Goal: Task Accomplishment & Management: Use online tool/utility

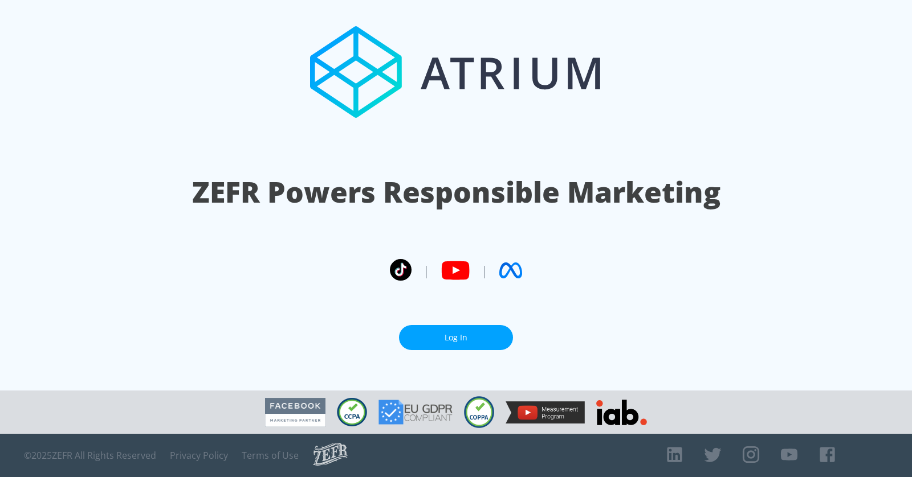
click at [433, 336] on link "Log In" at bounding box center [456, 338] width 114 height 26
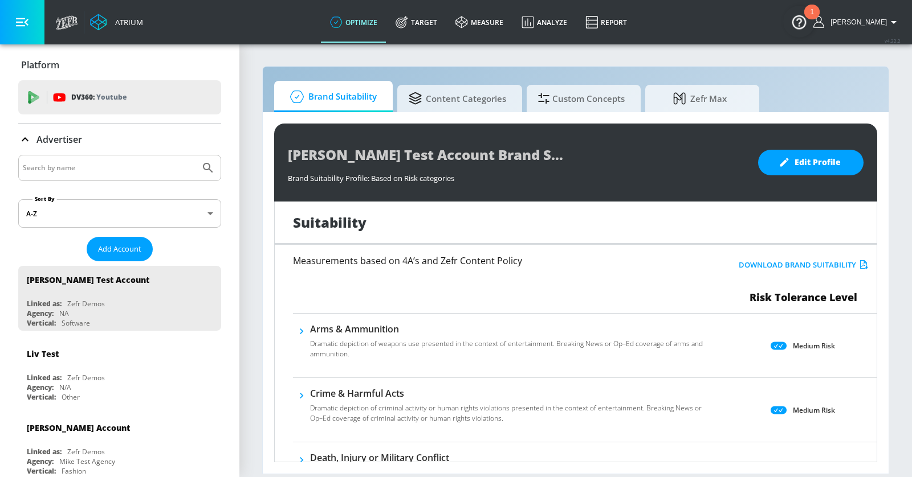
click at [142, 162] on input "Search by name" at bounding box center [109, 168] width 173 height 15
type input "astra"
click at [195, 156] on button "Submit Search" at bounding box center [207, 168] width 25 height 25
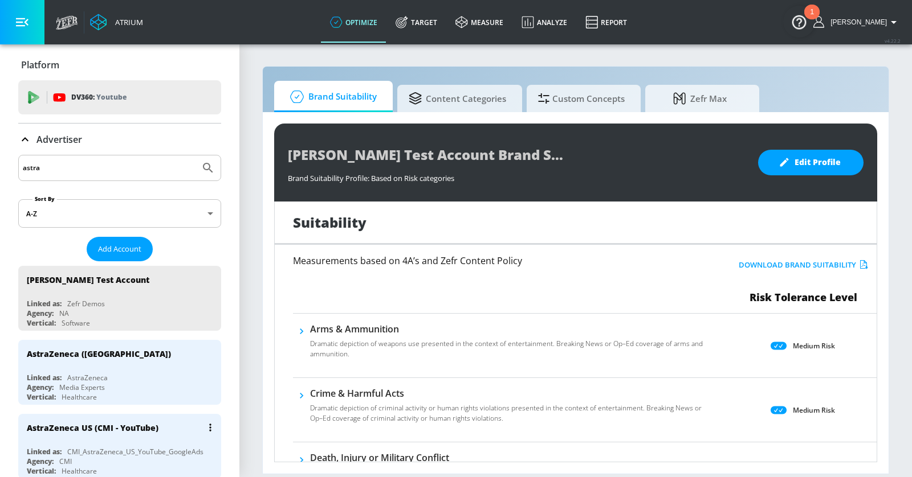
click at [158, 469] on div "Vertical: Healthcare" at bounding box center [122, 472] width 191 height 10
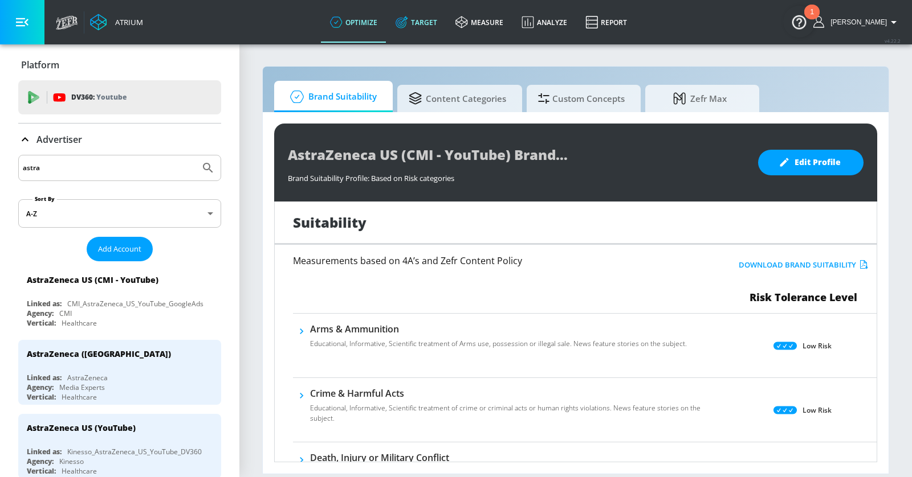
click at [446, 18] on link "Target" at bounding box center [416, 22] width 60 height 41
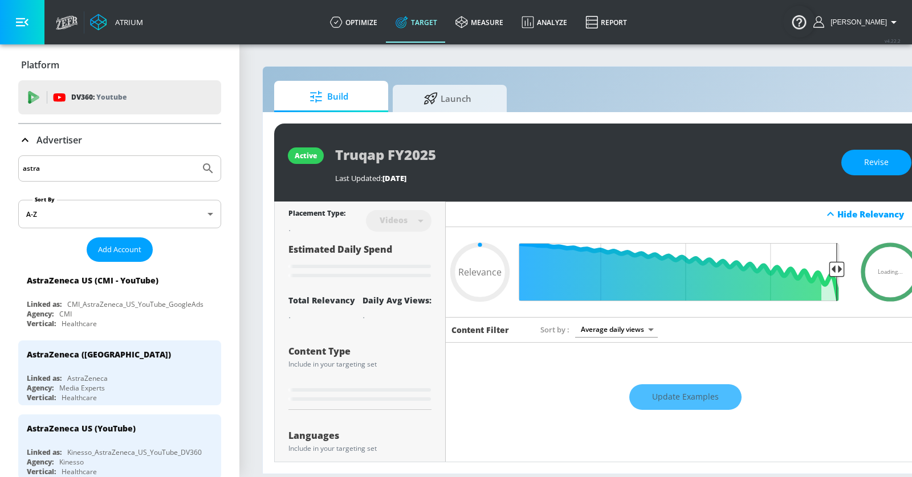
type input "0.05"
click at [431, 97] on icon at bounding box center [430, 97] width 14 height 13
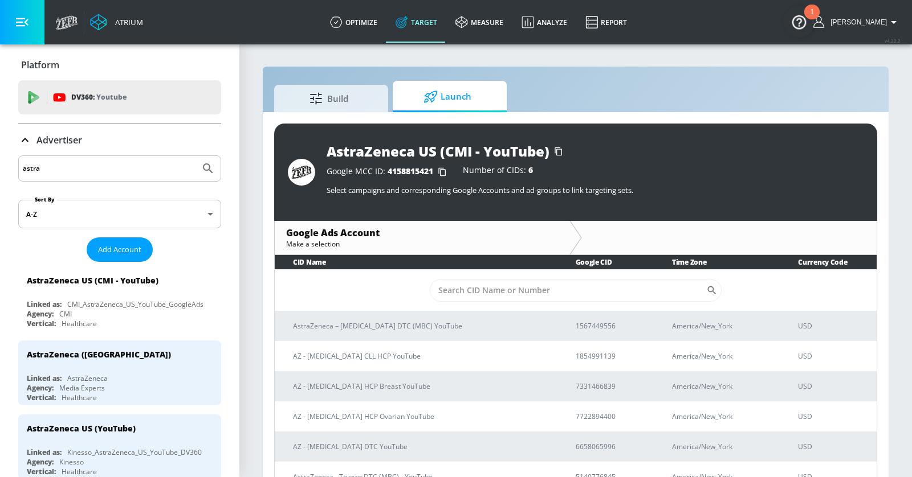
click at [123, 157] on div "astra" at bounding box center [119, 169] width 203 height 26
click at [123, 165] on input "astra" at bounding box center [109, 168] width 173 height 15
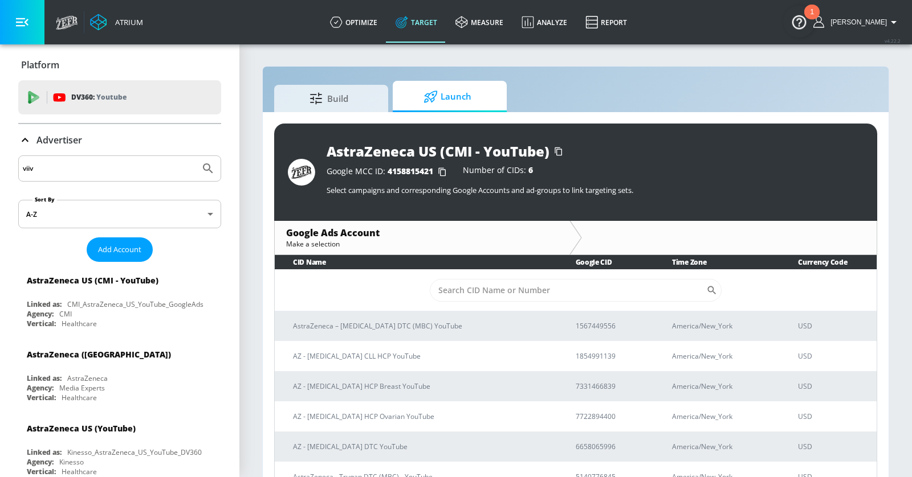
type input "viiv"
click at [195, 156] on button "Submit Search" at bounding box center [207, 168] width 25 height 25
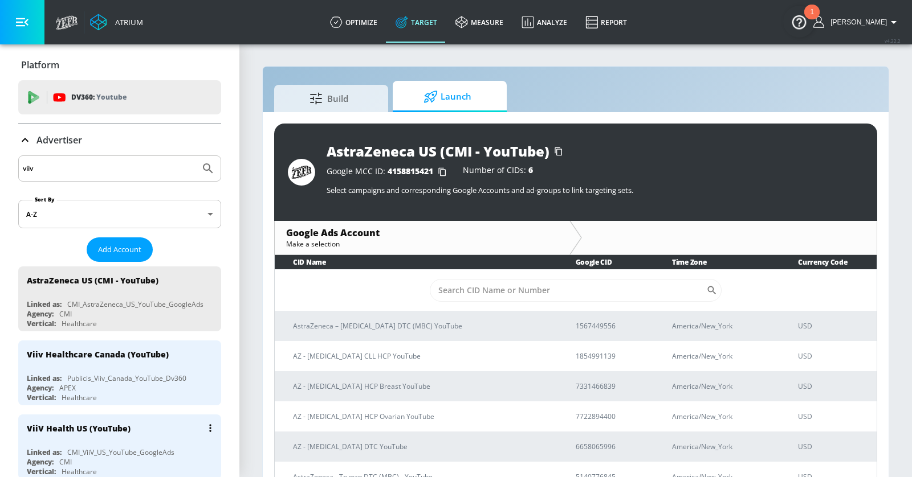
click at [154, 424] on div "ViiV Health US (YouTube)" at bounding box center [122, 428] width 191 height 27
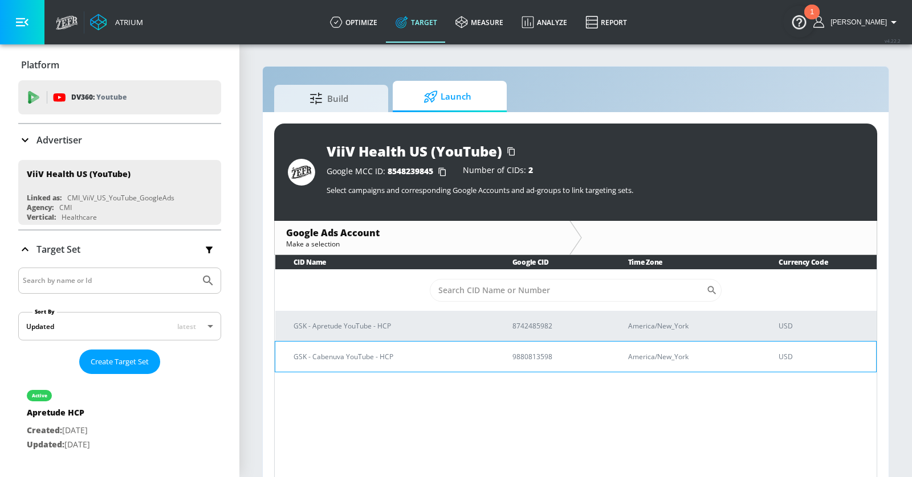
click at [444, 359] on p "GSK - Cabenuva YouTube - HCP" at bounding box center [388, 357] width 191 height 12
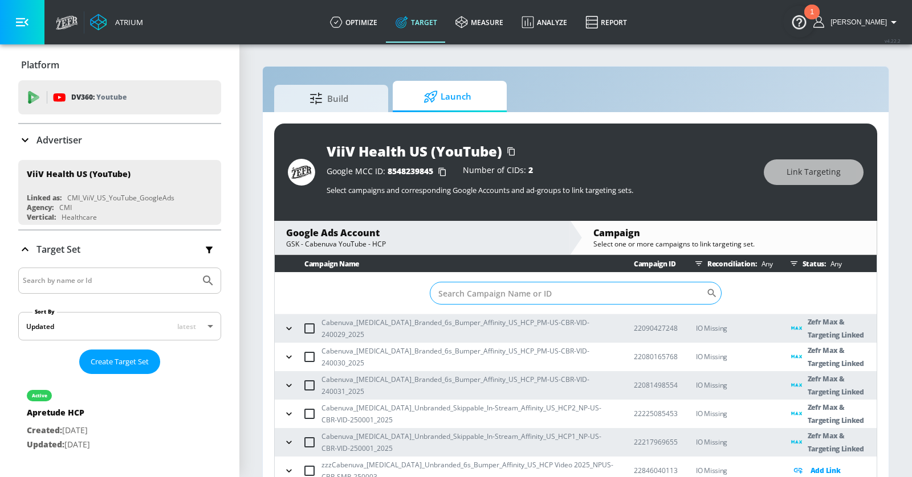
click at [477, 289] on input "Sort By" at bounding box center [568, 293] width 276 height 23
paste input "22855436090"
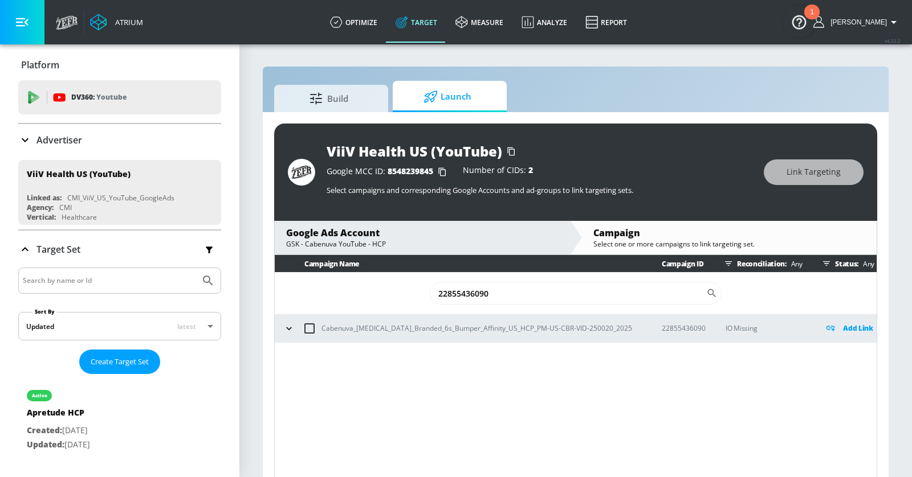
type input "22855436090"
click at [290, 330] on icon "button" at bounding box center [288, 328] width 11 height 11
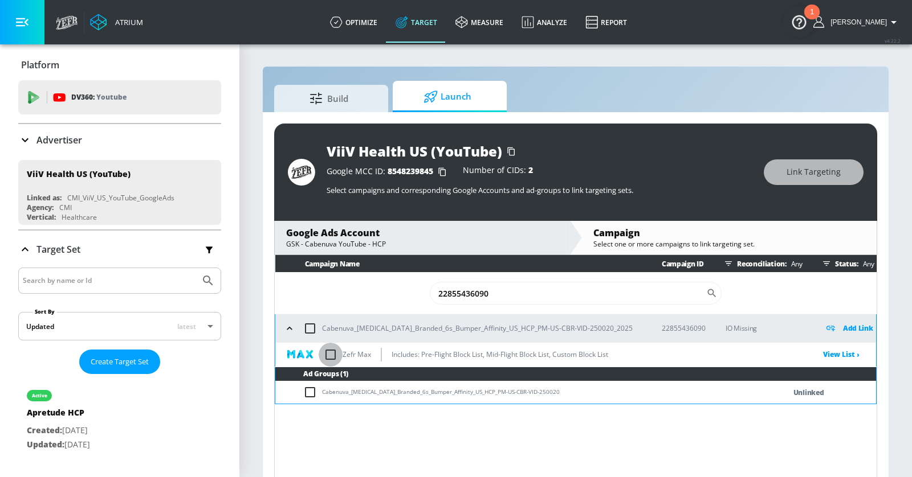
click at [329, 353] on input "checkbox" at bounding box center [330, 355] width 24 height 24
checkbox input "true"
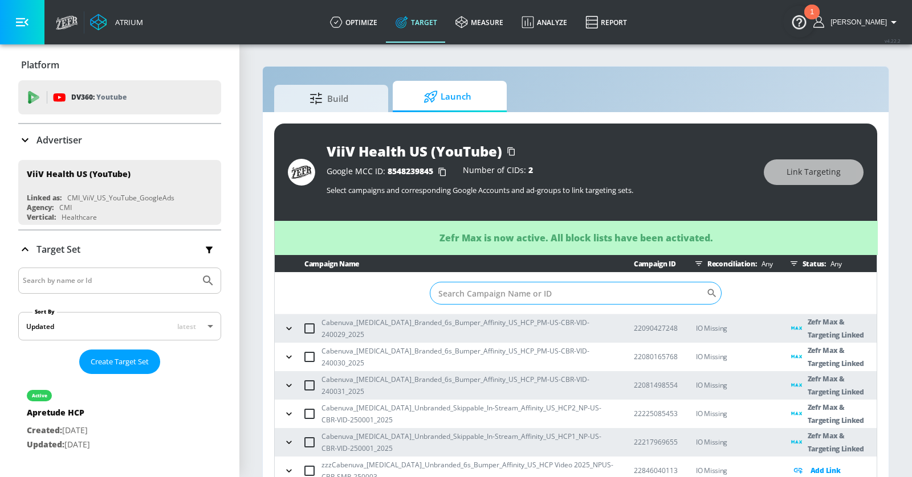
click at [462, 293] on input "Sort By" at bounding box center [568, 293] width 276 height 23
paste input "22855436090"
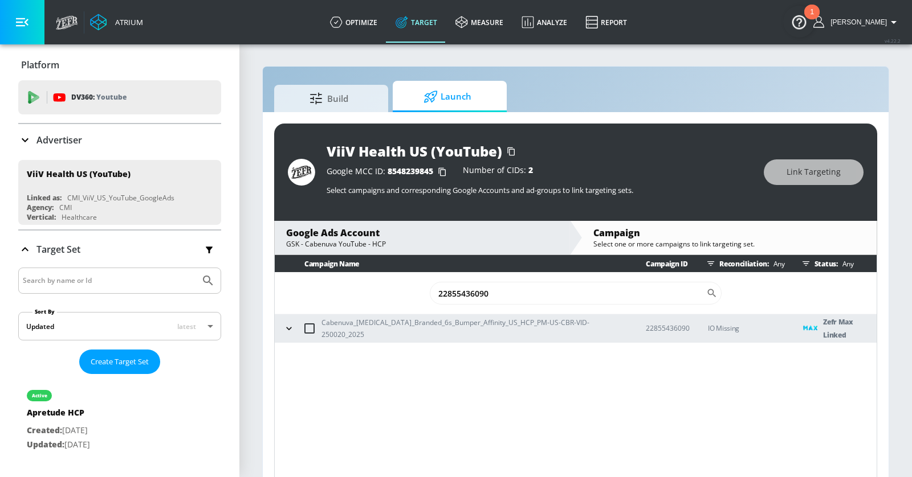
type input "22855436090"
click at [307, 329] on input "checkbox" at bounding box center [309, 329] width 24 height 24
checkbox input "true"
click at [794, 166] on span "Link Targeting" at bounding box center [813, 172] width 54 height 14
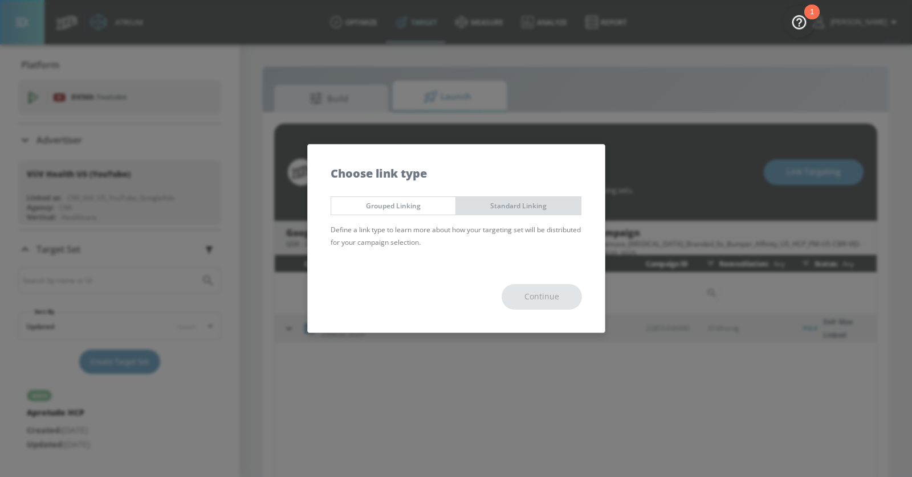
click at [537, 208] on span "Standard Linking" at bounding box center [518, 206] width 108 height 12
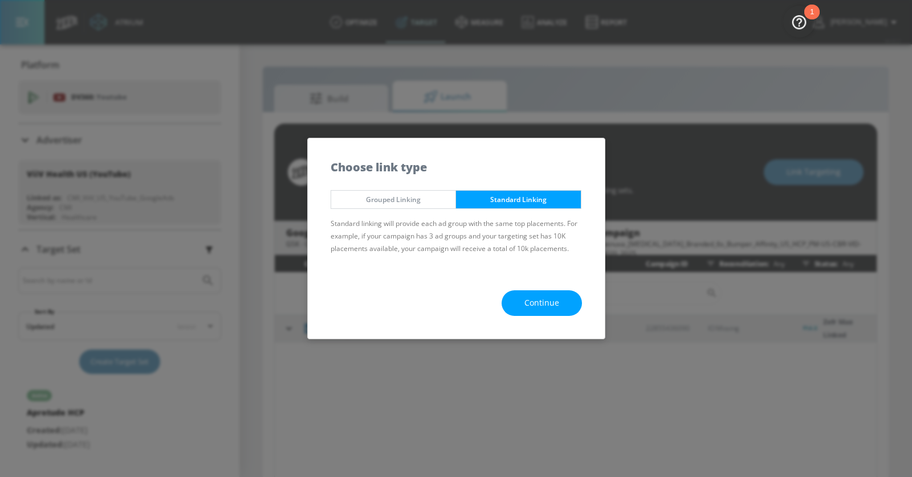
click at [541, 305] on span "Continue" at bounding box center [541, 303] width 35 height 14
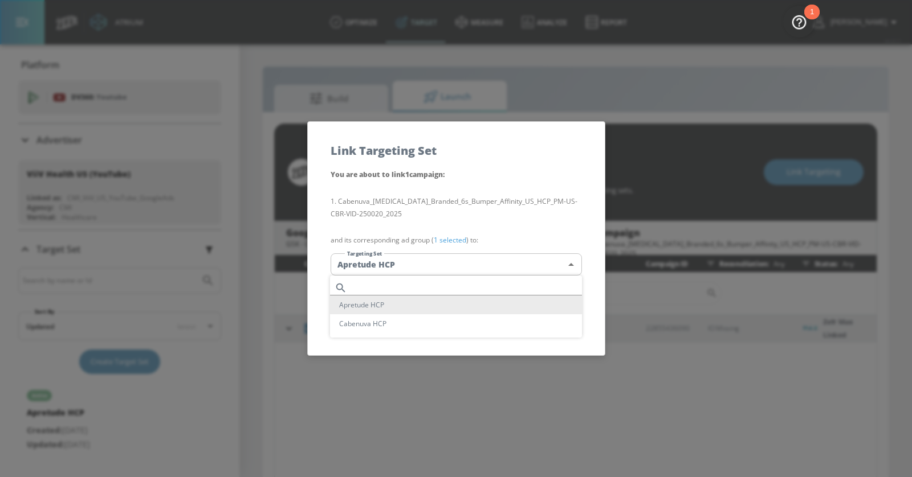
click at [477, 265] on body "Atrium optimize Target measure Analyze Report optimize Target measure Analyze R…" at bounding box center [456, 247] width 912 height 494
click at [448, 318] on li "Cabenuva HCP" at bounding box center [456, 323] width 252 height 19
type input "1d6fb8cb-c80e-48d0-95db-316cc8eed0d0"
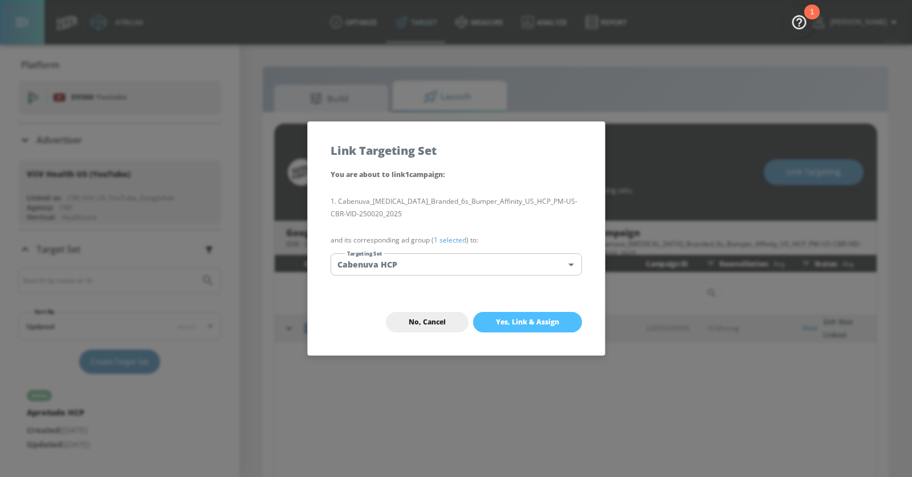
click at [503, 313] on button "Yes, Link & Assign" at bounding box center [527, 322] width 109 height 21
checkbox input "false"
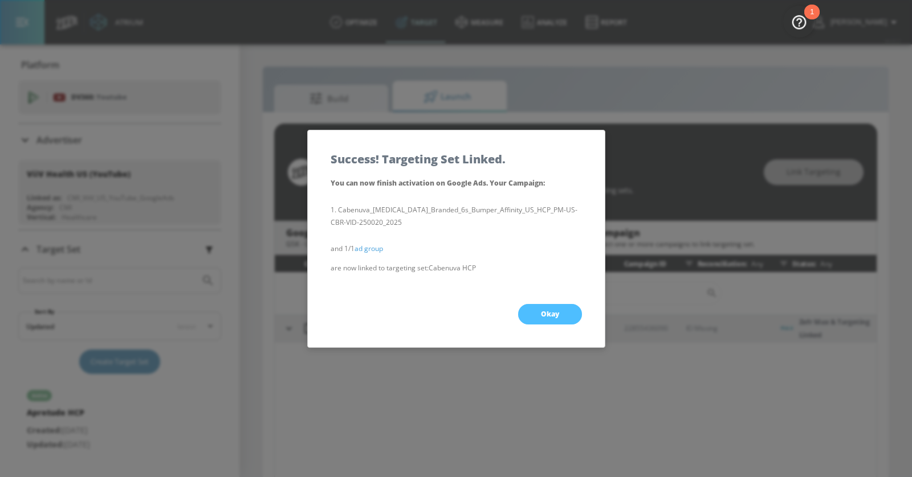
click at [566, 316] on button "Okay" at bounding box center [550, 314] width 64 height 21
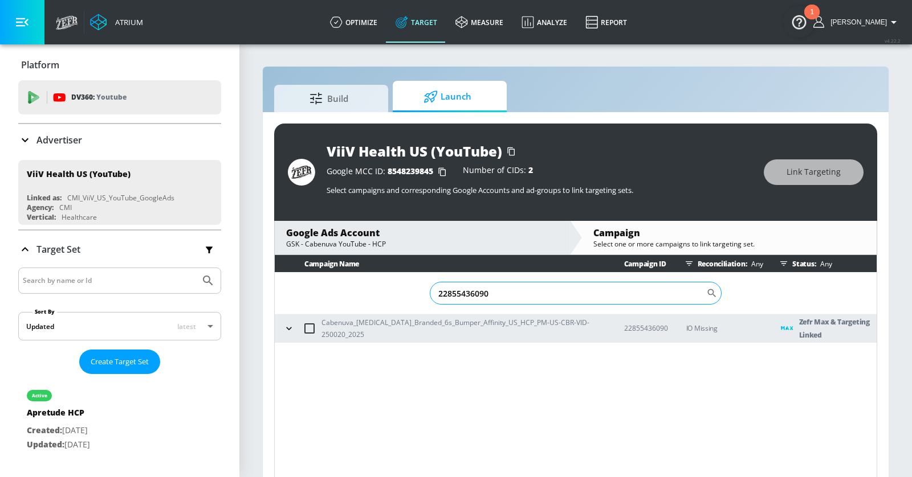
click at [529, 291] on input "22855436090" at bounding box center [568, 293] width 276 height 23
paste input "8666294"
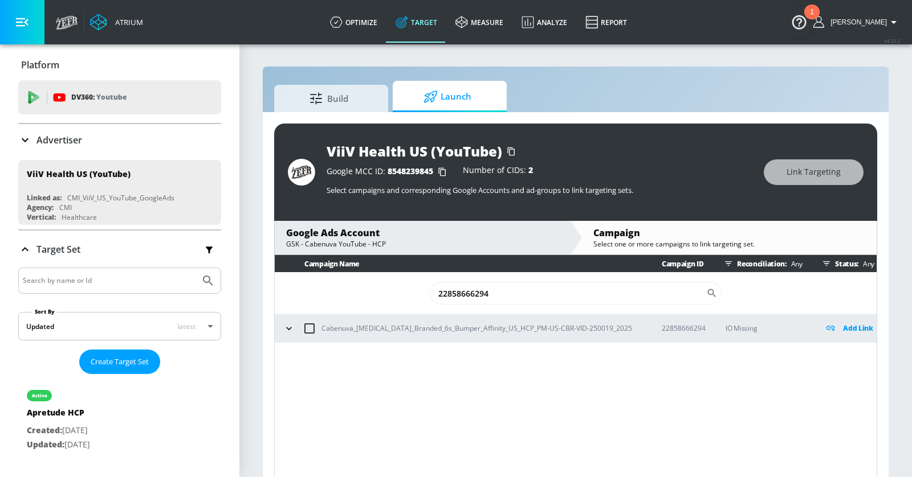
type input "22858666294"
click at [312, 326] on input "checkbox" at bounding box center [309, 329] width 24 height 24
checkbox input "true"
click at [815, 164] on button "Link Targeting" at bounding box center [813, 173] width 100 height 26
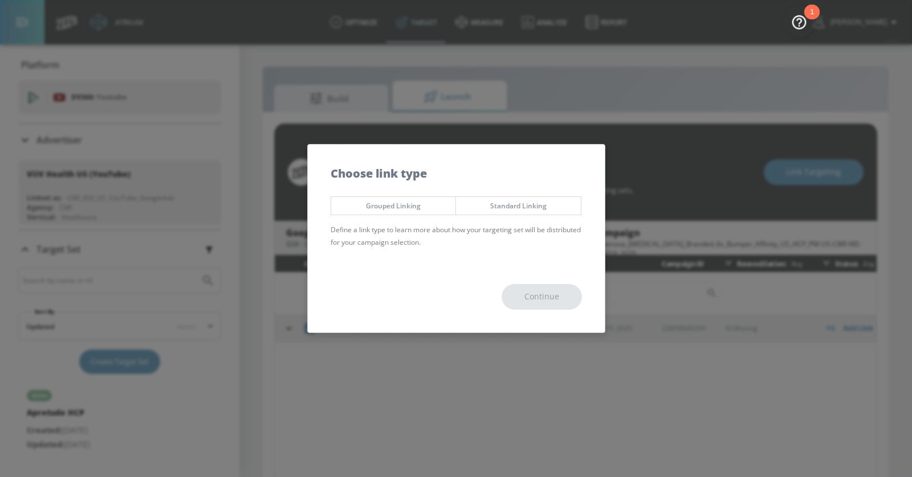
click at [548, 216] on div "Grouped Linking Standard Linking Define a link type to learn more about how you…" at bounding box center [456, 226] width 297 height 71
click at [542, 211] on span "Standard Linking" at bounding box center [518, 206] width 108 height 12
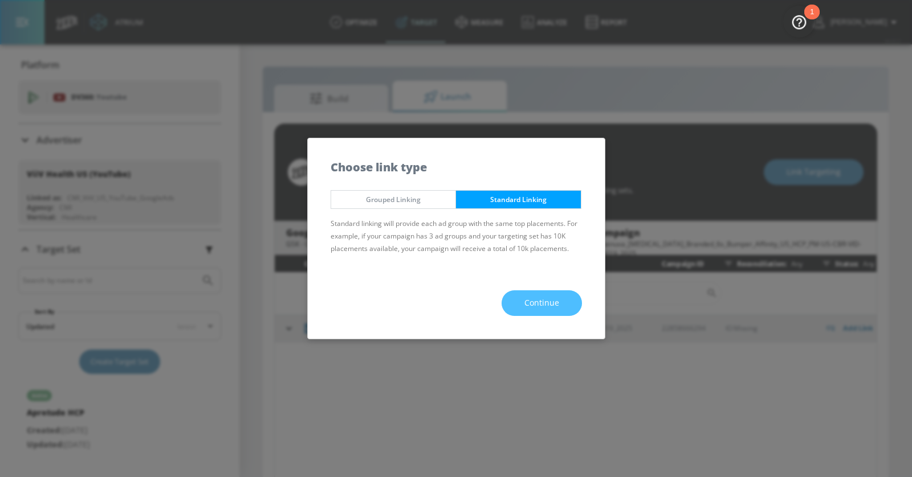
click at [539, 291] on button "Continue" at bounding box center [541, 304] width 80 height 26
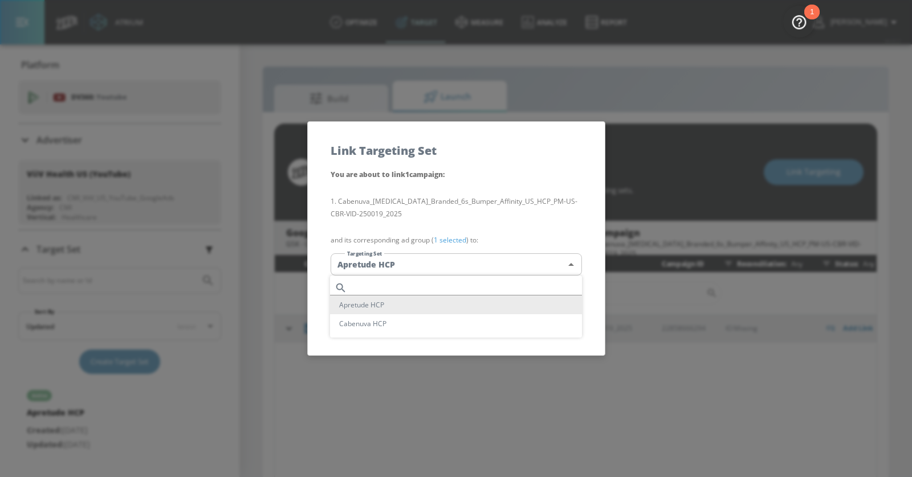
click at [495, 266] on body "Atrium optimize Target measure Analyze Report optimize Target measure Analyze R…" at bounding box center [456, 247] width 912 height 494
click at [468, 321] on li "Cabenuva HCP" at bounding box center [456, 323] width 252 height 19
type input "1d6fb8cb-c80e-48d0-95db-316cc8eed0d0"
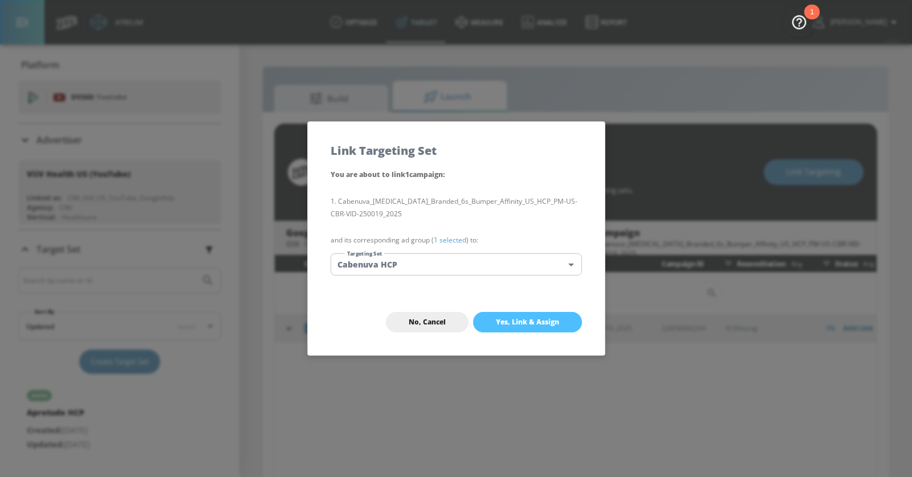
click at [521, 319] on span "Yes, Link & Assign" at bounding box center [527, 322] width 63 height 9
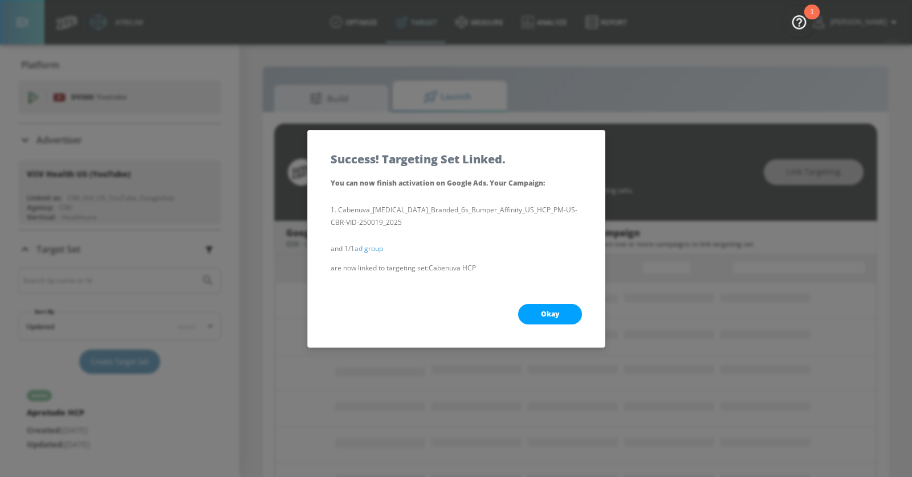
click at [545, 314] on span "Okay" at bounding box center [550, 314] width 18 height 9
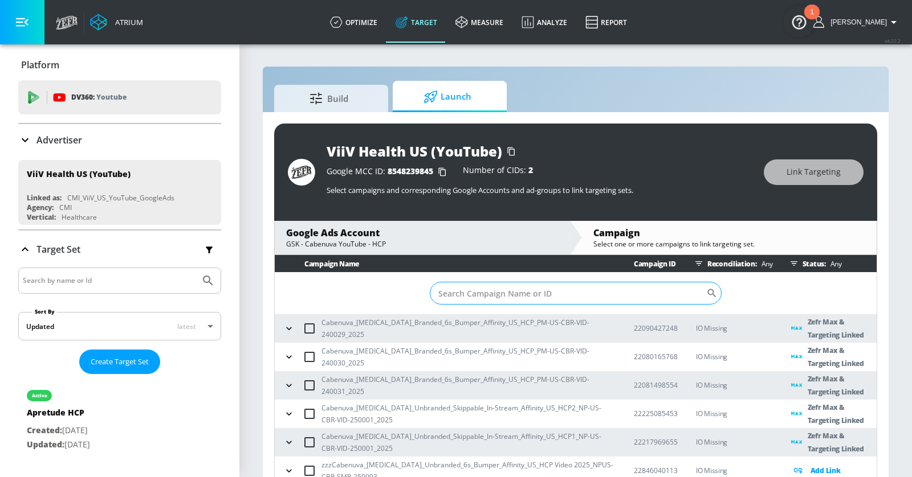
click at [452, 295] on input "Sort By" at bounding box center [568, 293] width 276 height 23
paste input "22858666294"
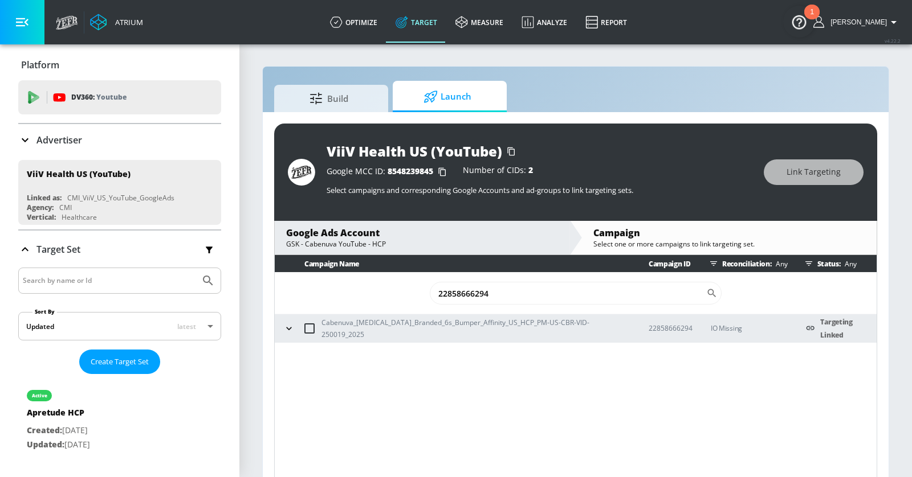
type input "22858666294"
click at [288, 324] on icon "button" at bounding box center [288, 328] width 11 height 11
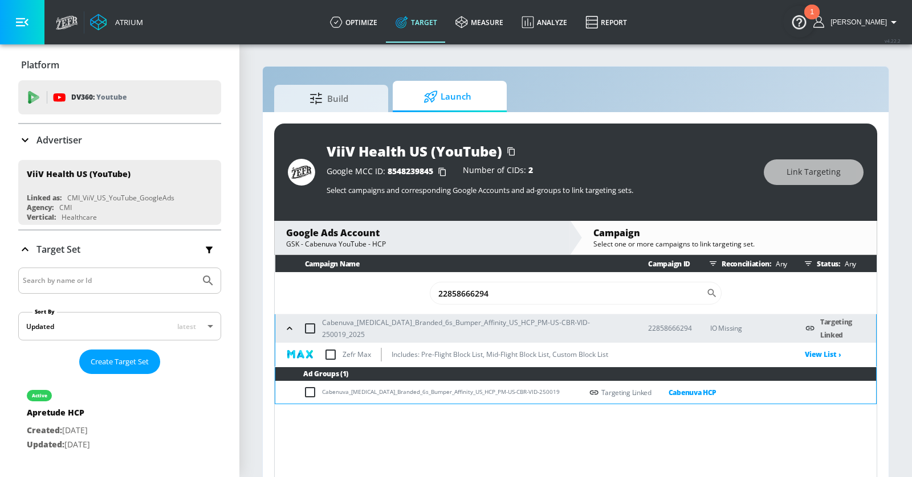
click at [329, 356] on input "checkbox" at bounding box center [330, 355] width 24 height 24
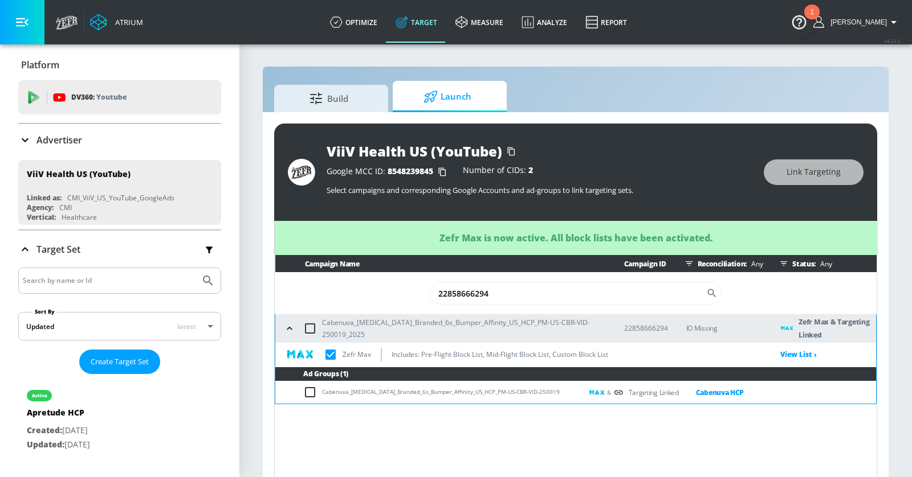
checkbox input "true"
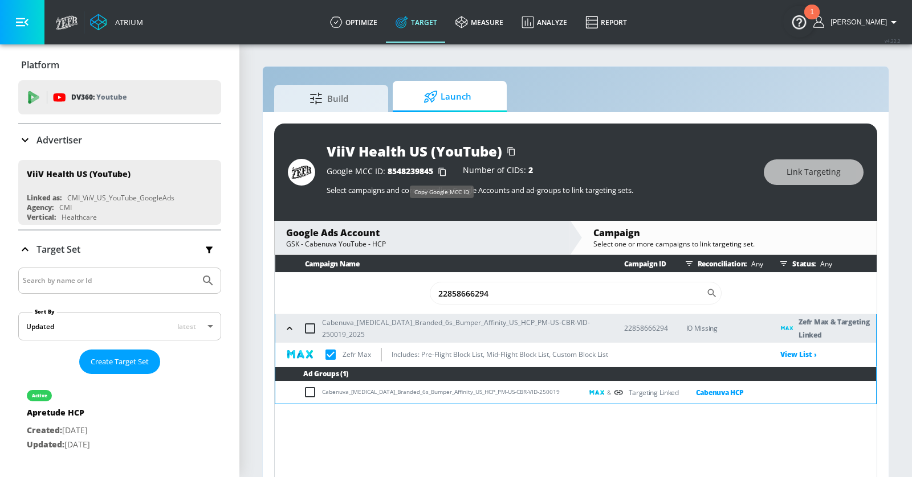
click at [440, 177] on icon "button" at bounding box center [442, 172] width 18 height 18
